Goal: Check status: Check status

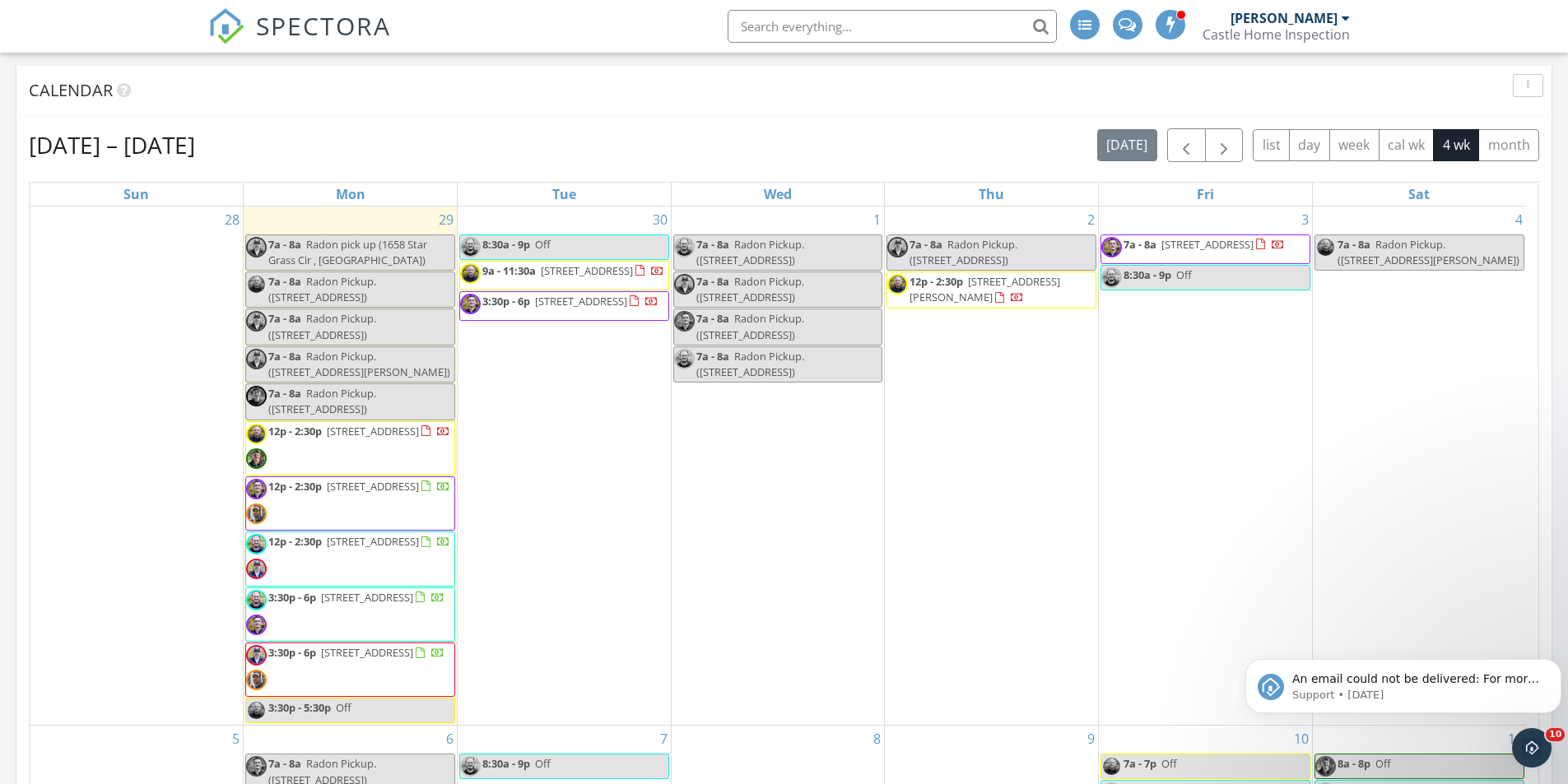
scroll to position [653, 0]
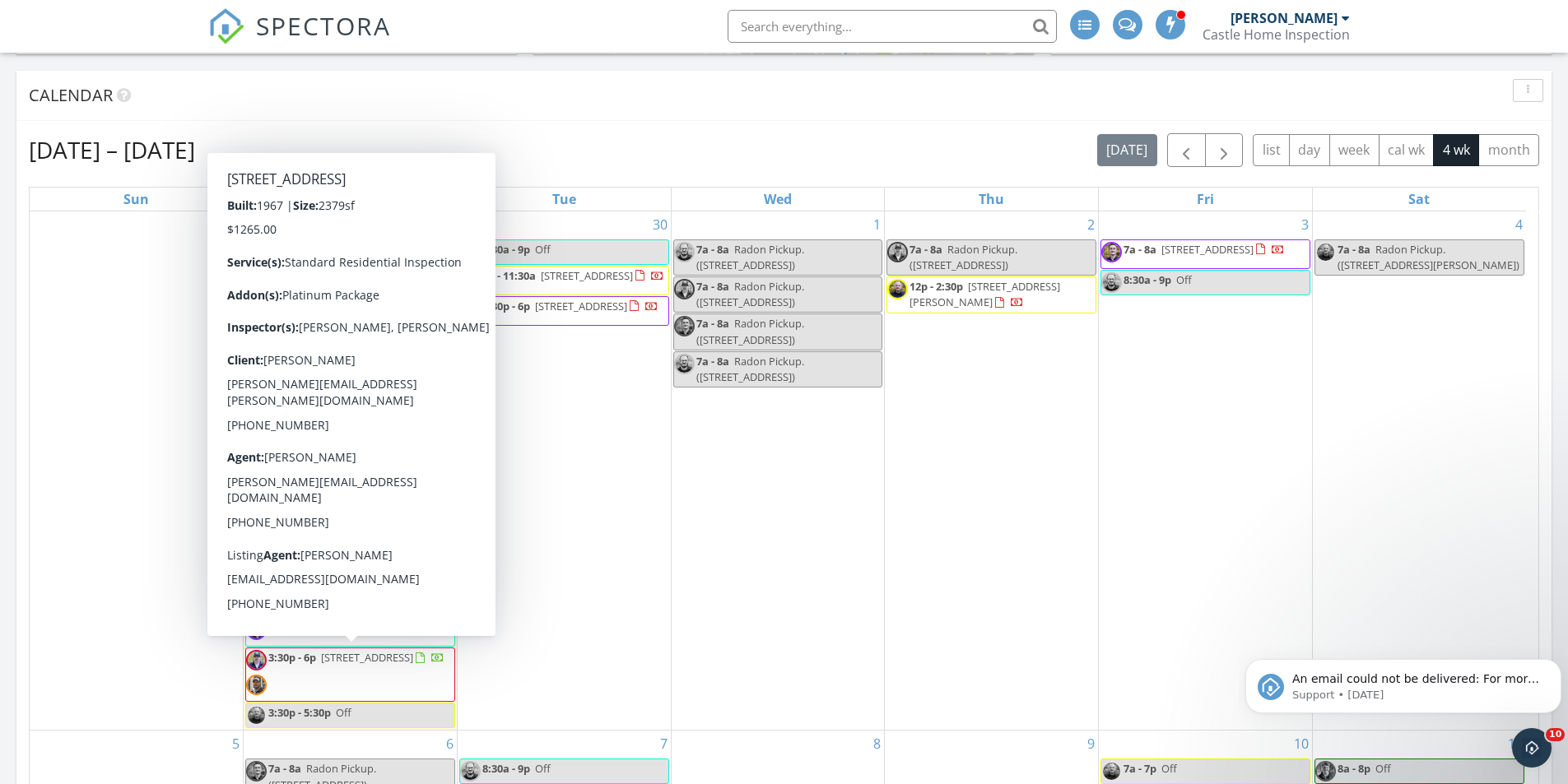
click at [437, 687] on span "3:30p - 6p 25W303 Gunston Ave , Naperville 60540" at bounding box center [345, 675] width 198 height 49
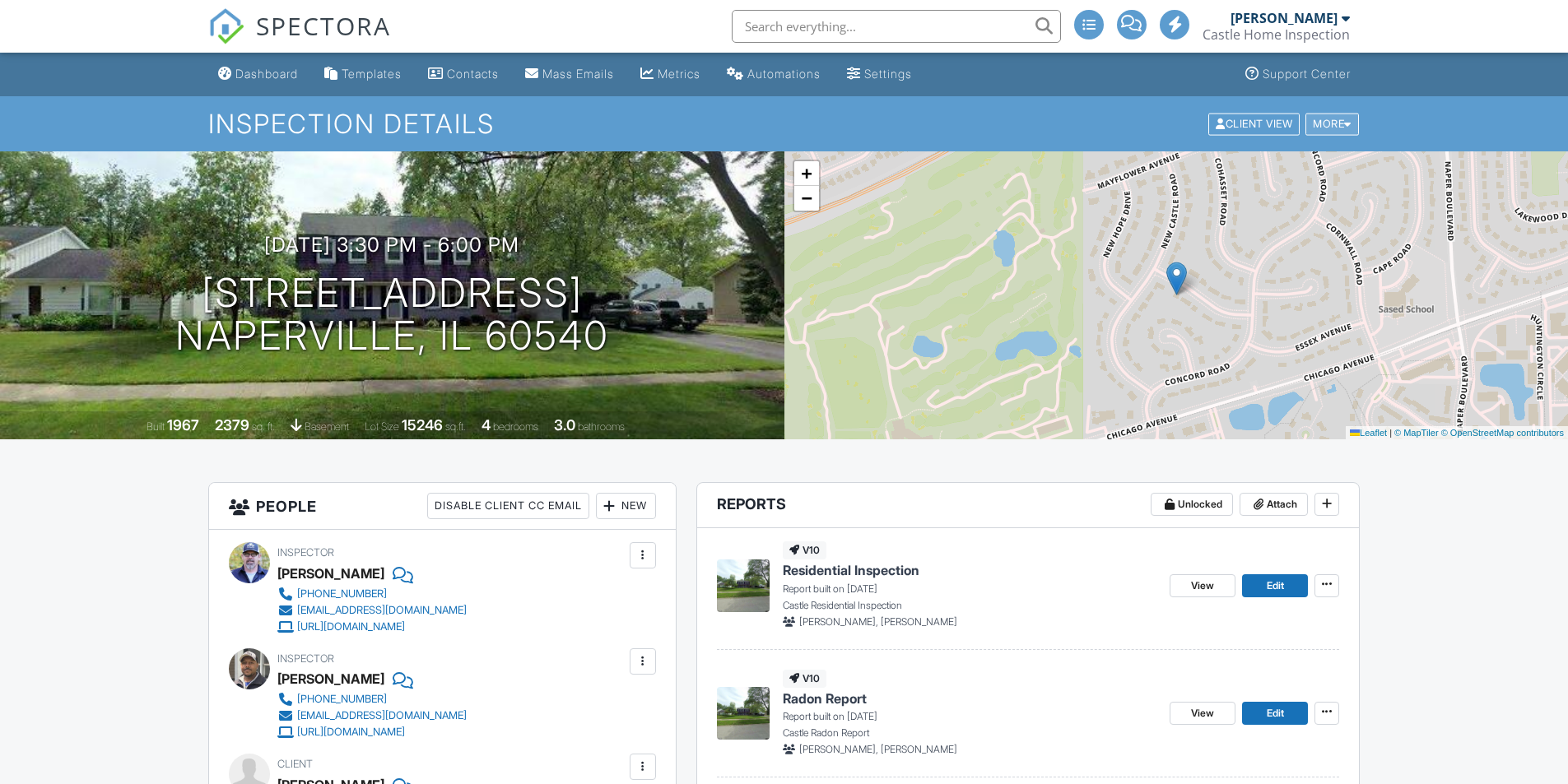
click at [1337, 124] on div "More" at bounding box center [1331, 124] width 53 height 22
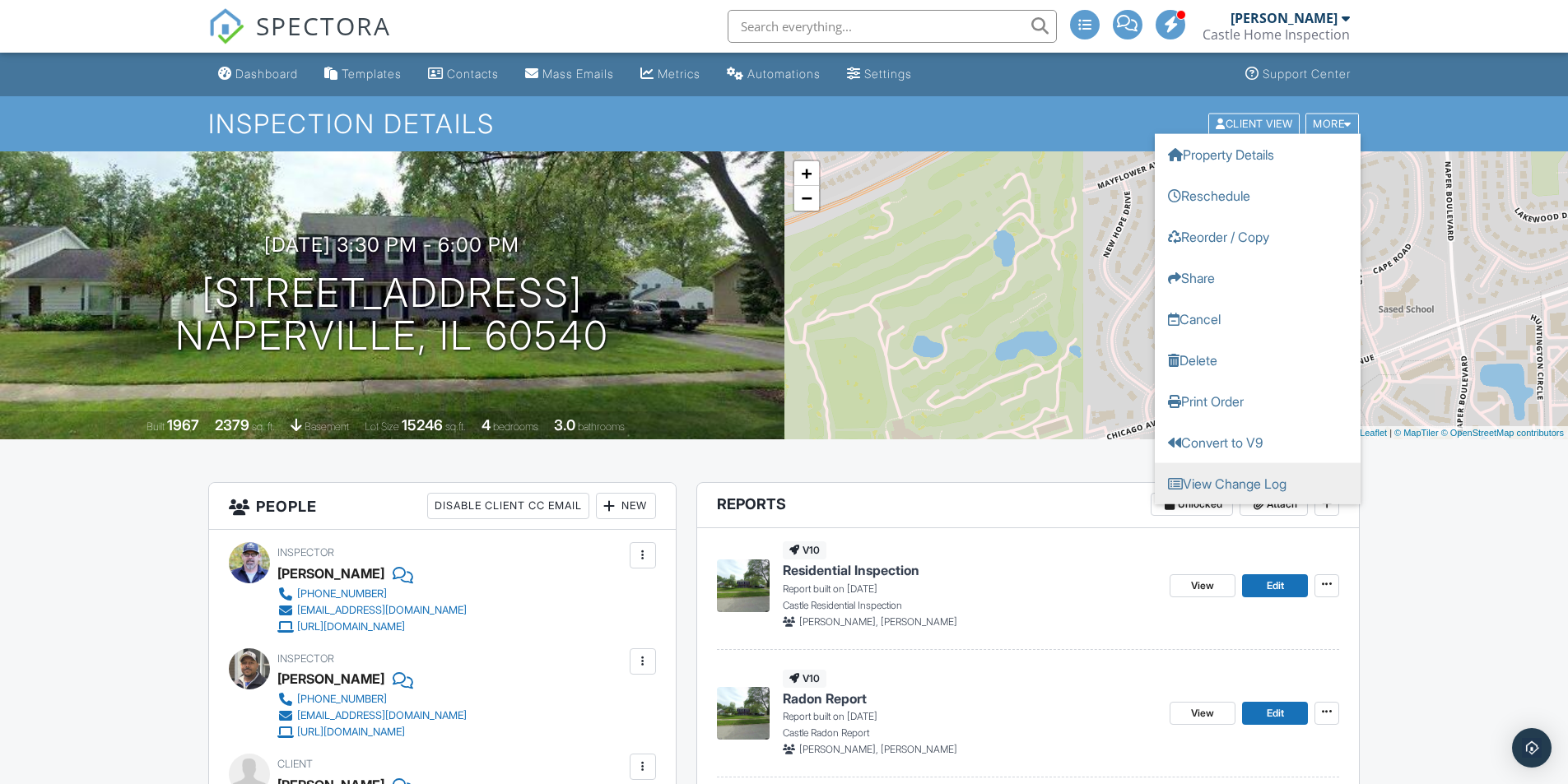
click at [1232, 483] on link "View Change Log" at bounding box center [1257, 483] width 206 height 41
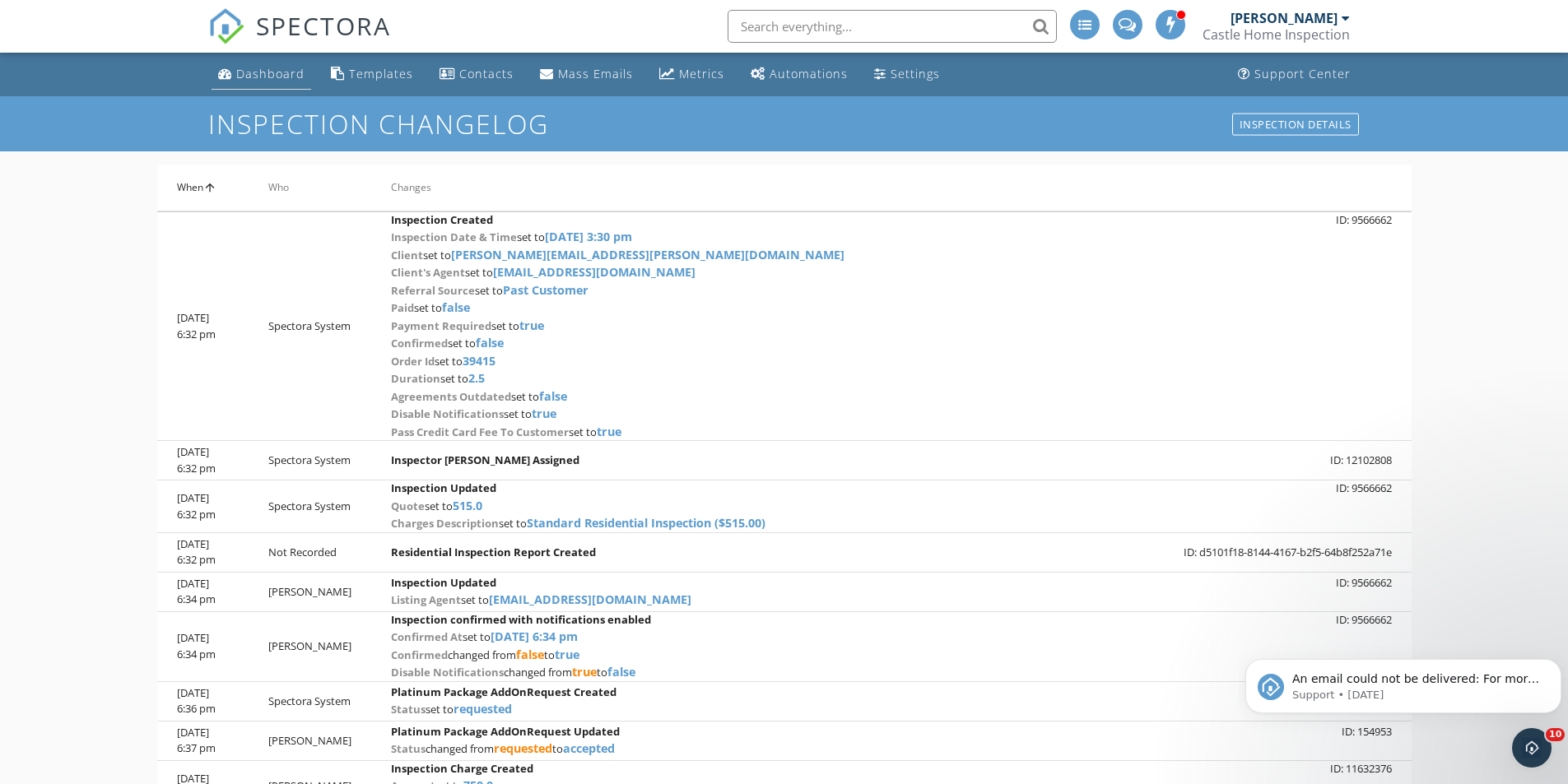
click at [248, 73] on div "Dashboard" at bounding box center [271, 74] width 68 height 16
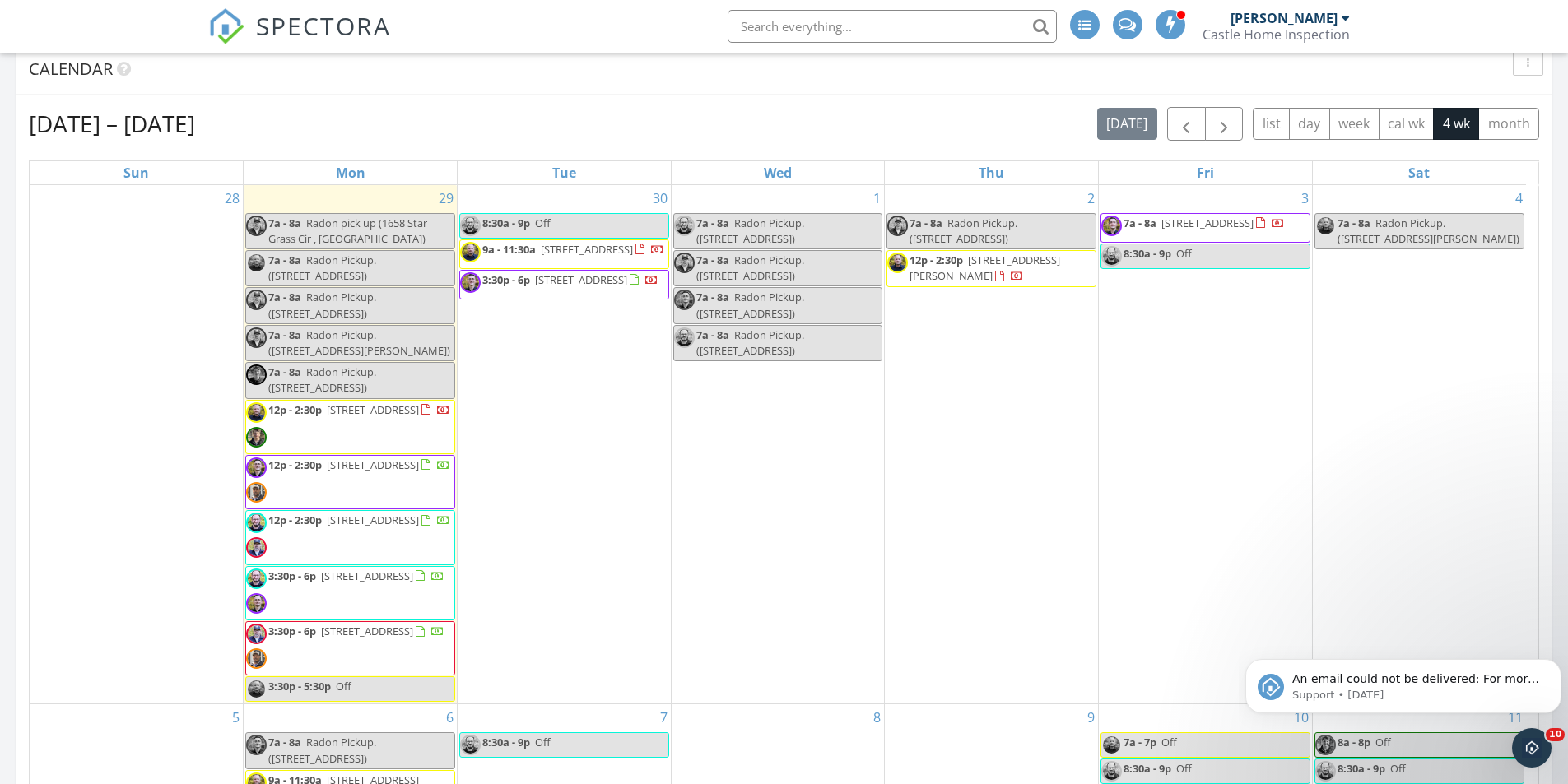
scroll to position [664, 0]
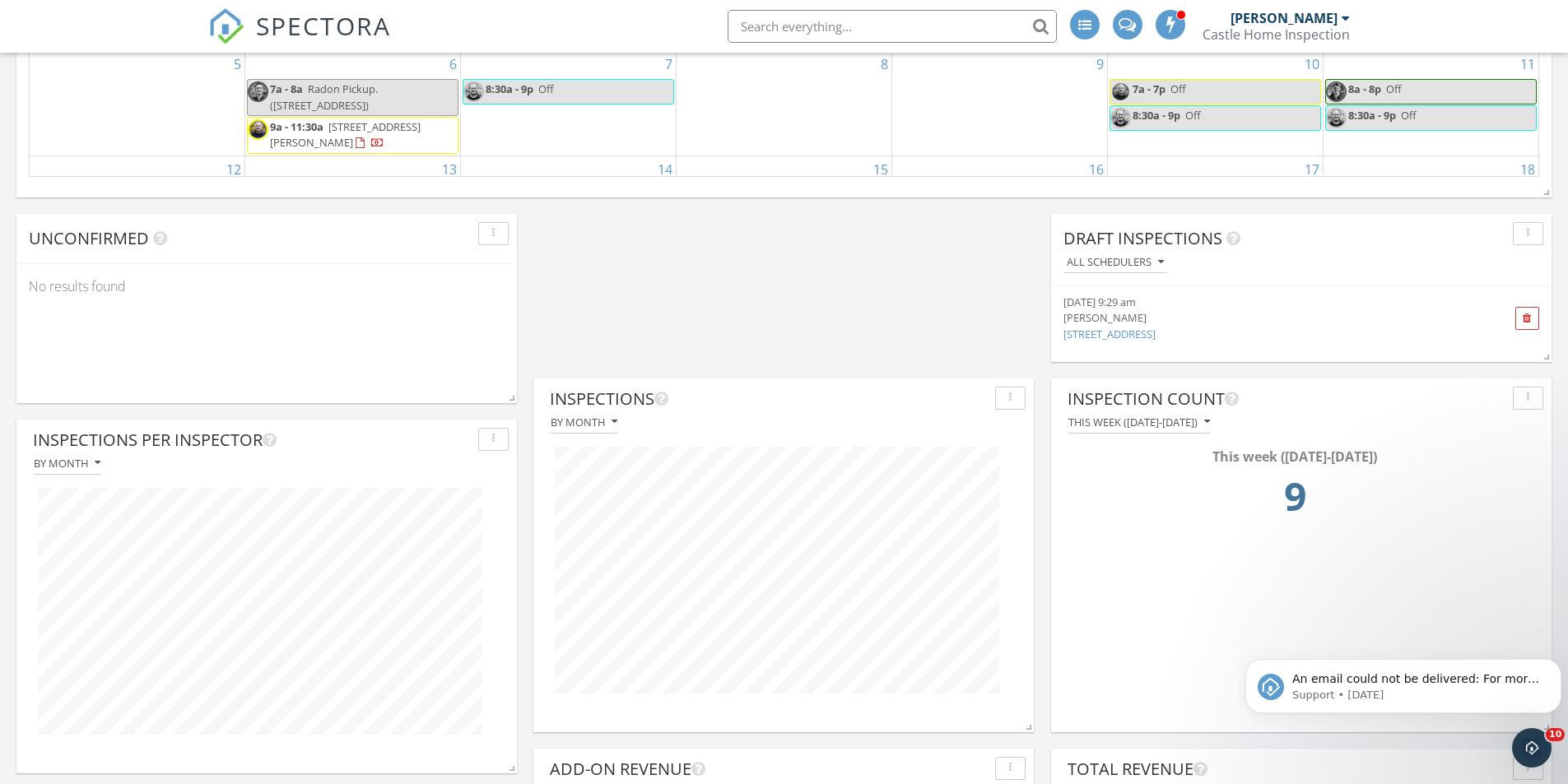
scroll to position [1312, 0]
